Goal: Find specific page/section: Find specific page/section

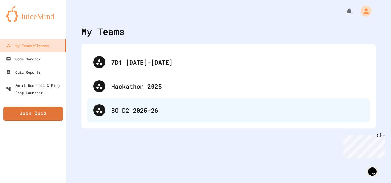
click at [140, 111] on div "8G D2 2025-26" at bounding box center [237, 110] width 253 height 9
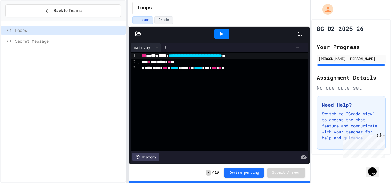
click at [53, 44] on div "Secret Message" at bounding box center [63, 41] width 125 height 9
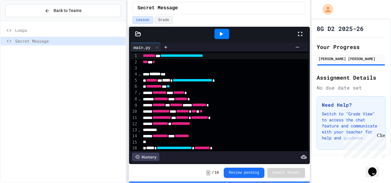
click at [207, 71] on div "*** ******* ***" at bounding box center [241, 74] width 200 height 6
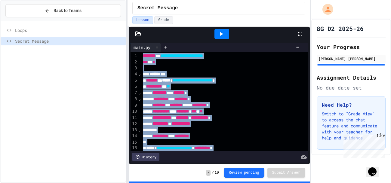
click at [187, 56] on span "**********" at bounding box center [181, 56] width 43 height 4
